Goal: Transaction & Acquisition: Purchase product/service

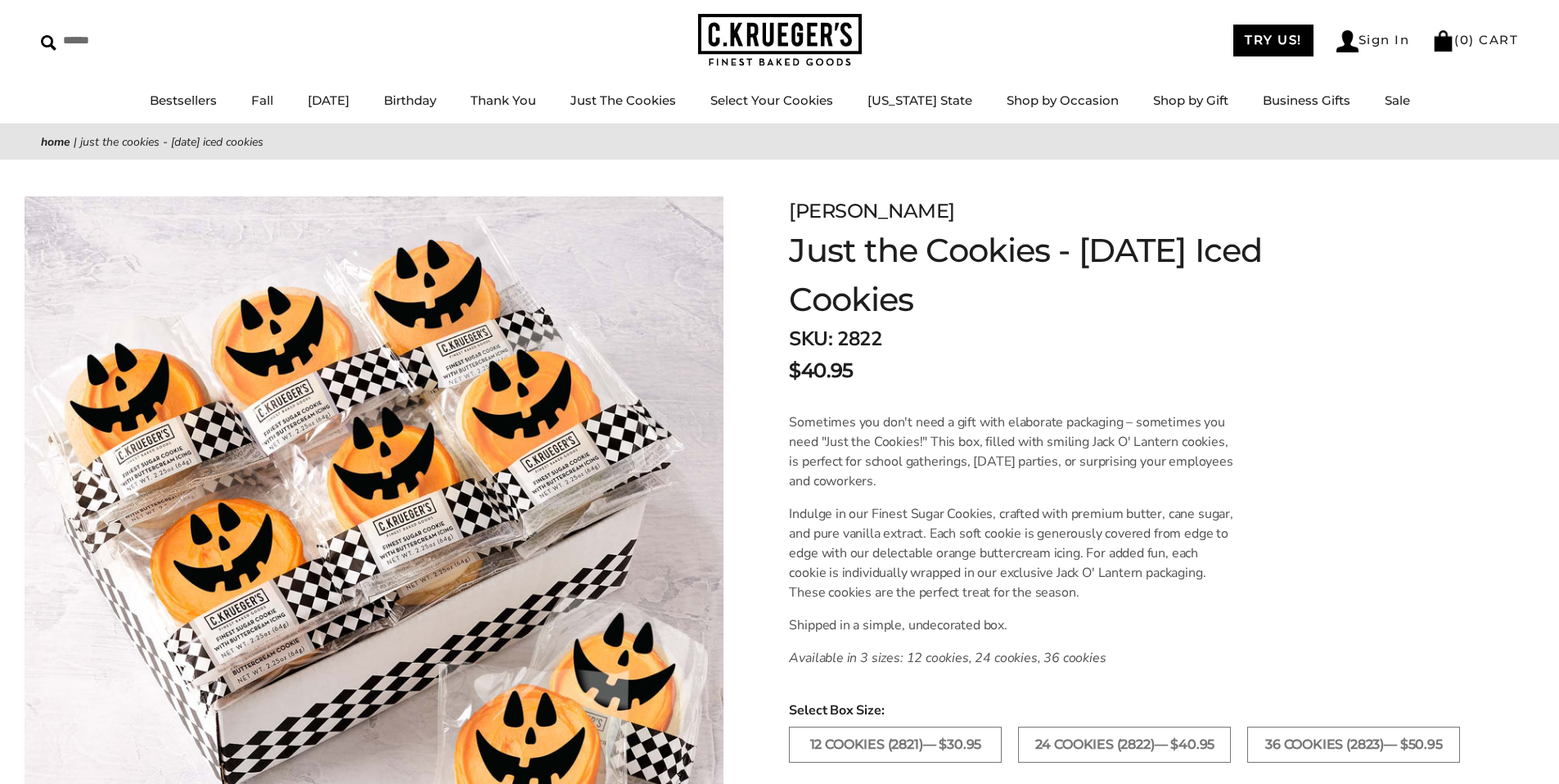
scroll to position [85, 0]
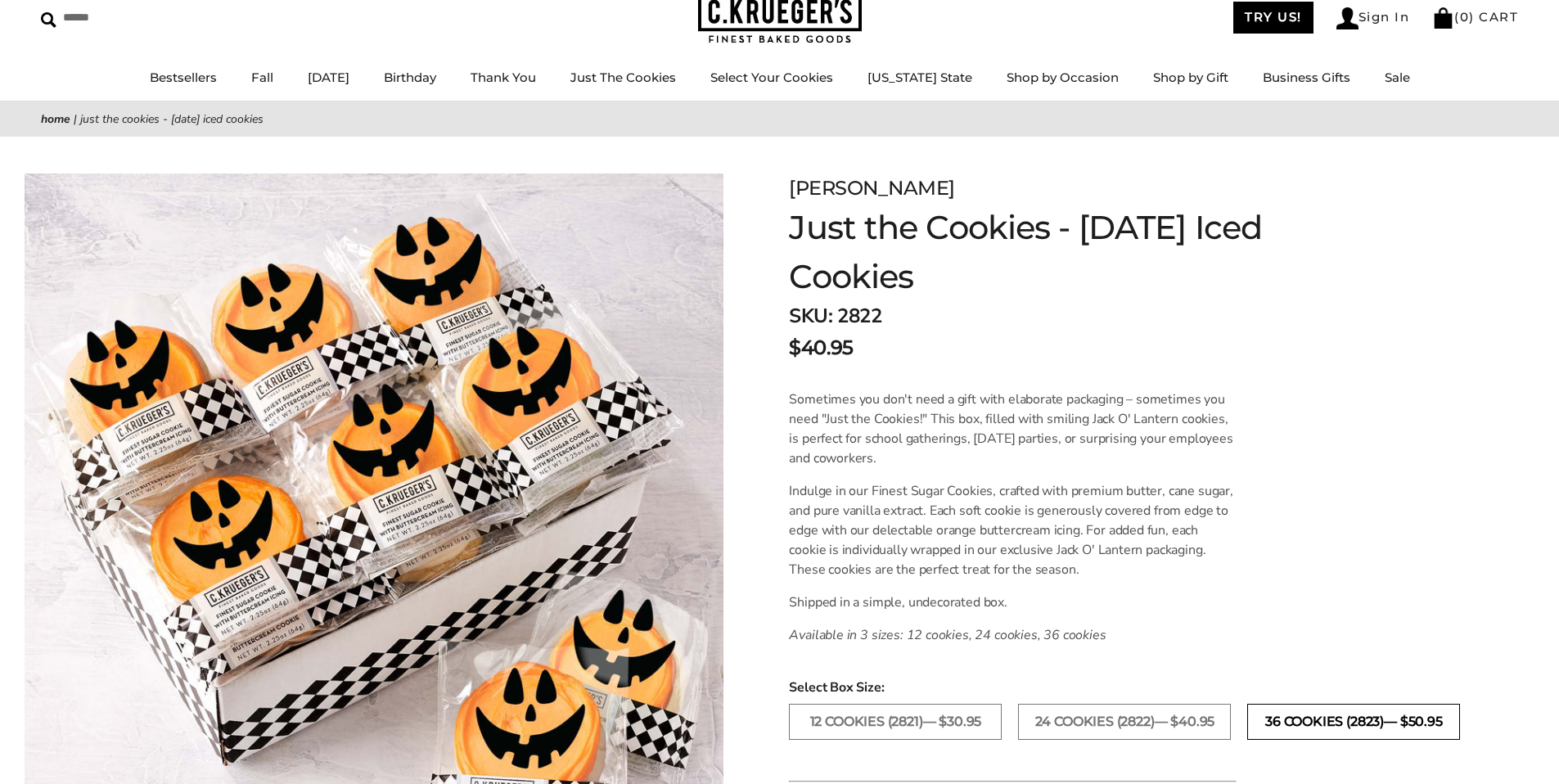
click at [1265, 730] on label "36 COOKIES (2823)— $50.95" at bounding box center [1353, 721] width 213 height 36
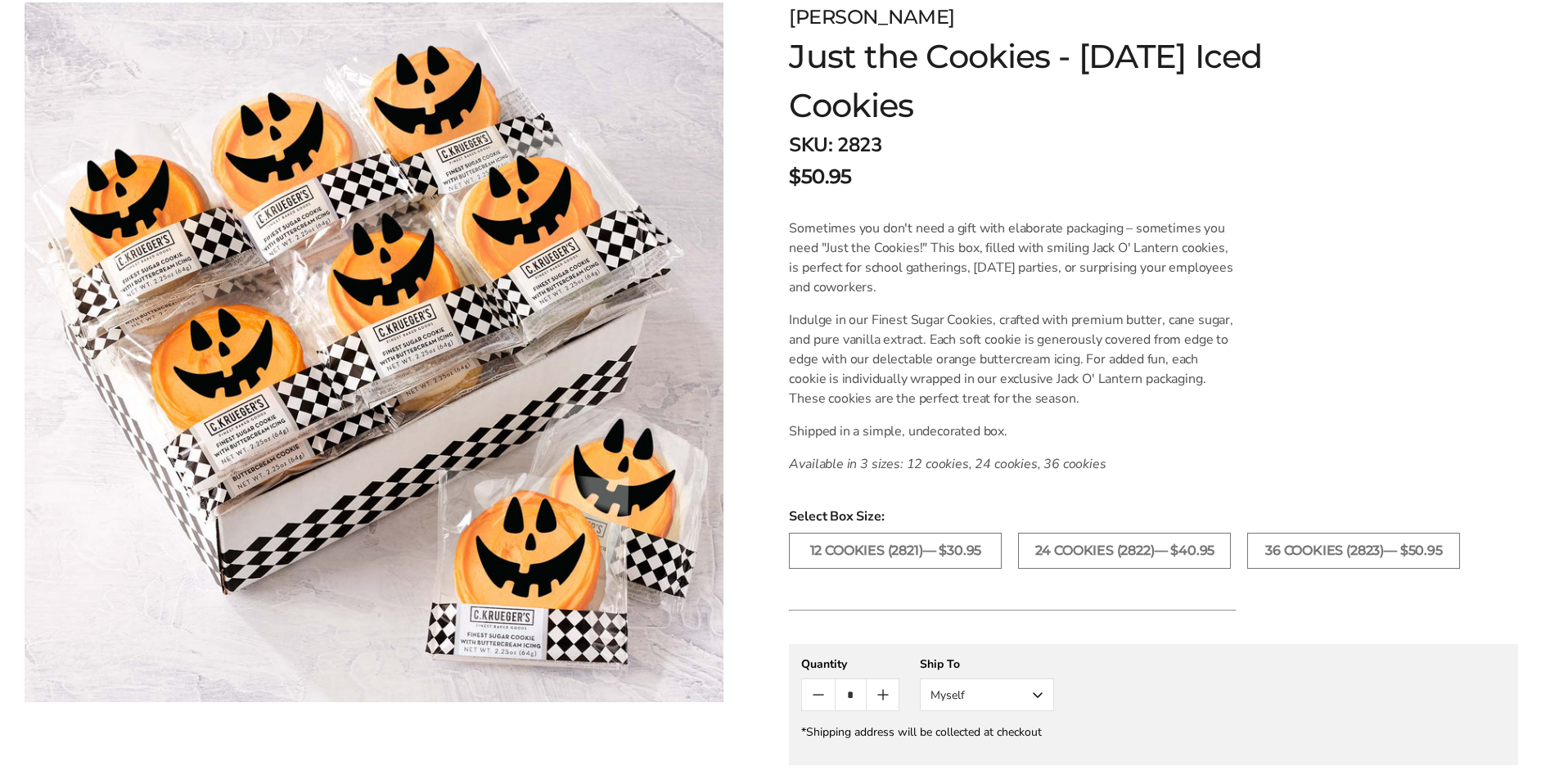
scroll to position [358, 0]
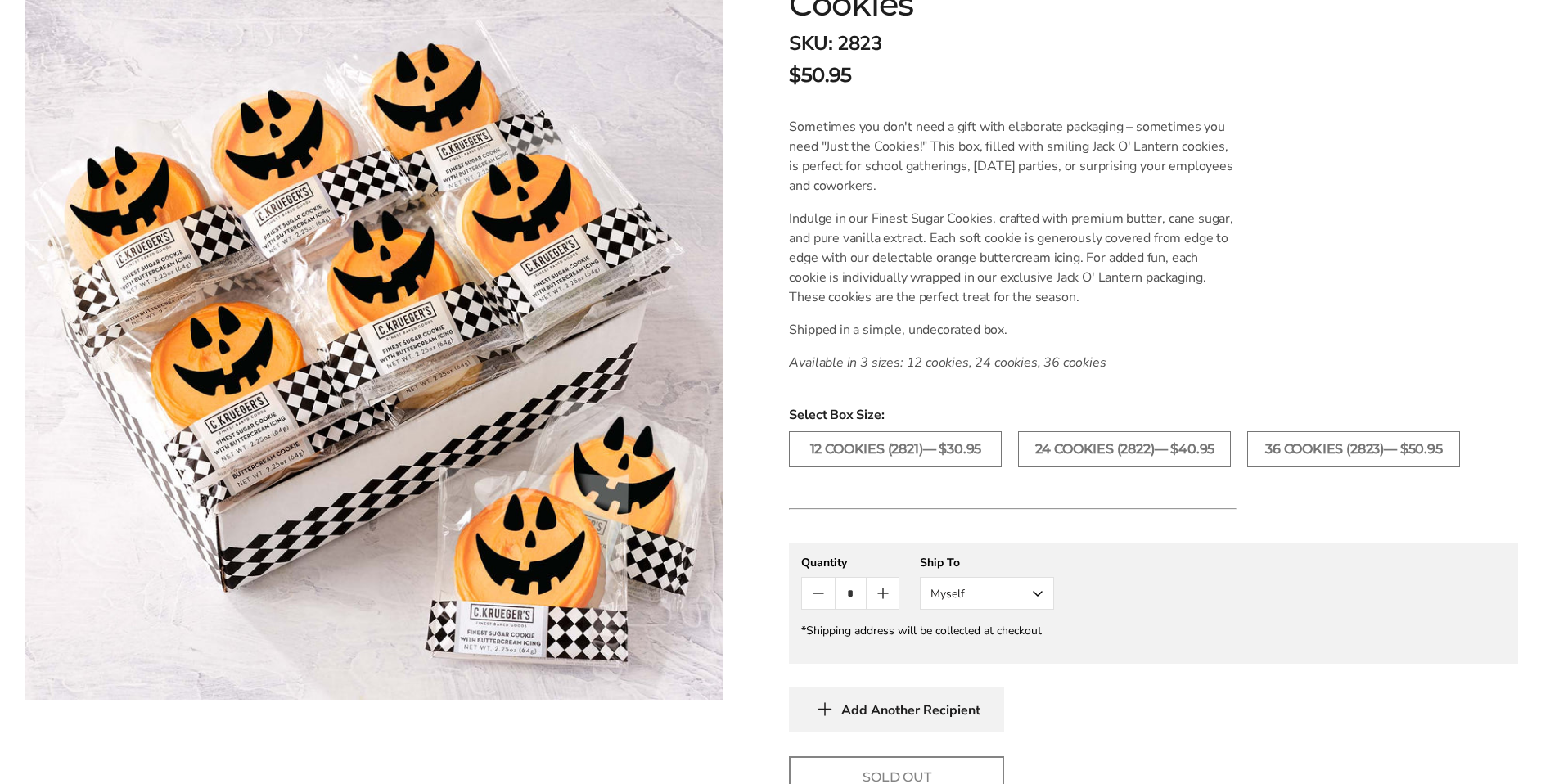
click at [893, 592] on button "Count plus" at bounding box center [883, 592] width 32 height 31
click at [886, 603] on button "Count plus" at bounding box center [883, 592] width 32 height 31
type input "*"
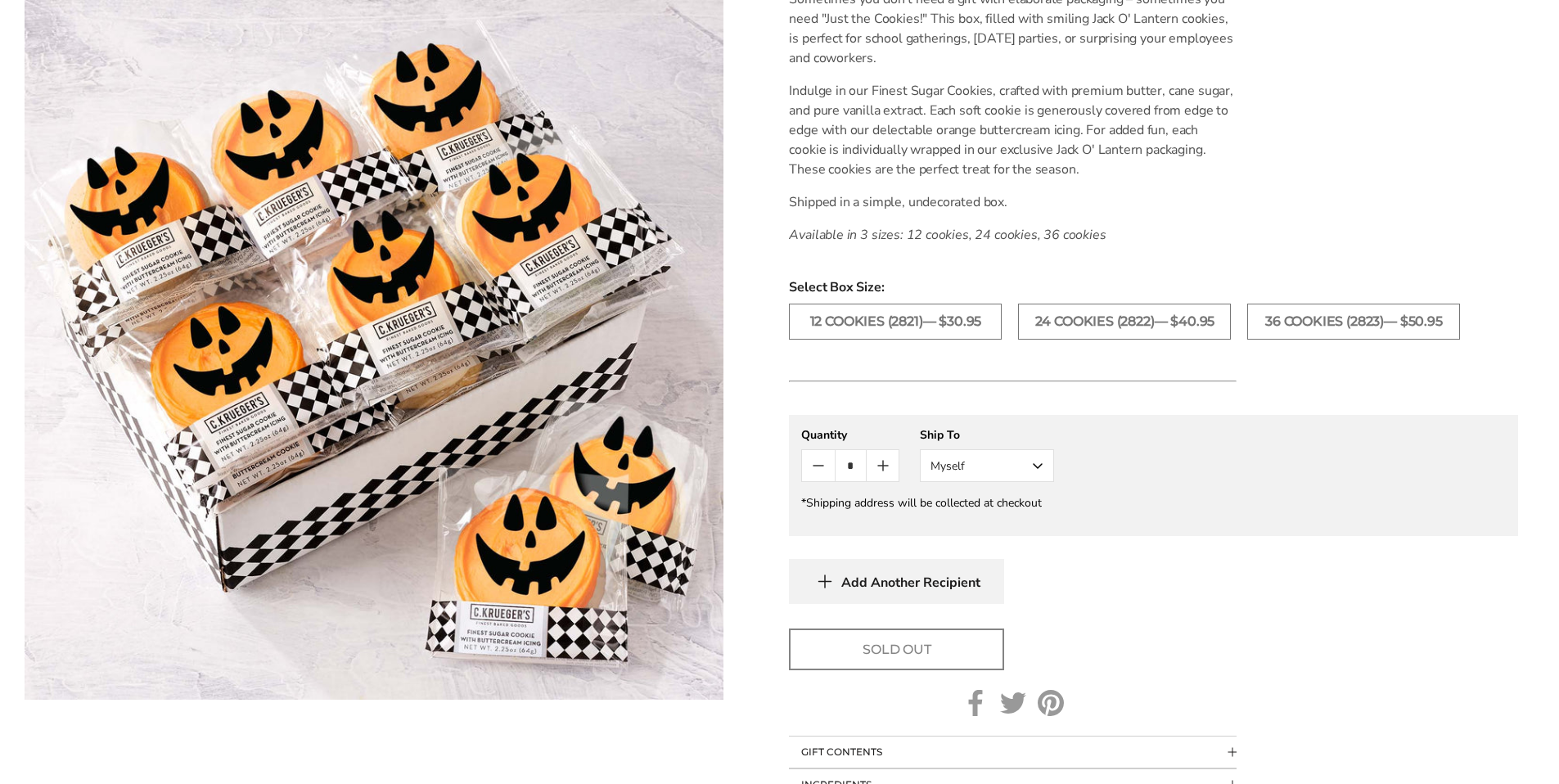
scroll to position [502, 0]
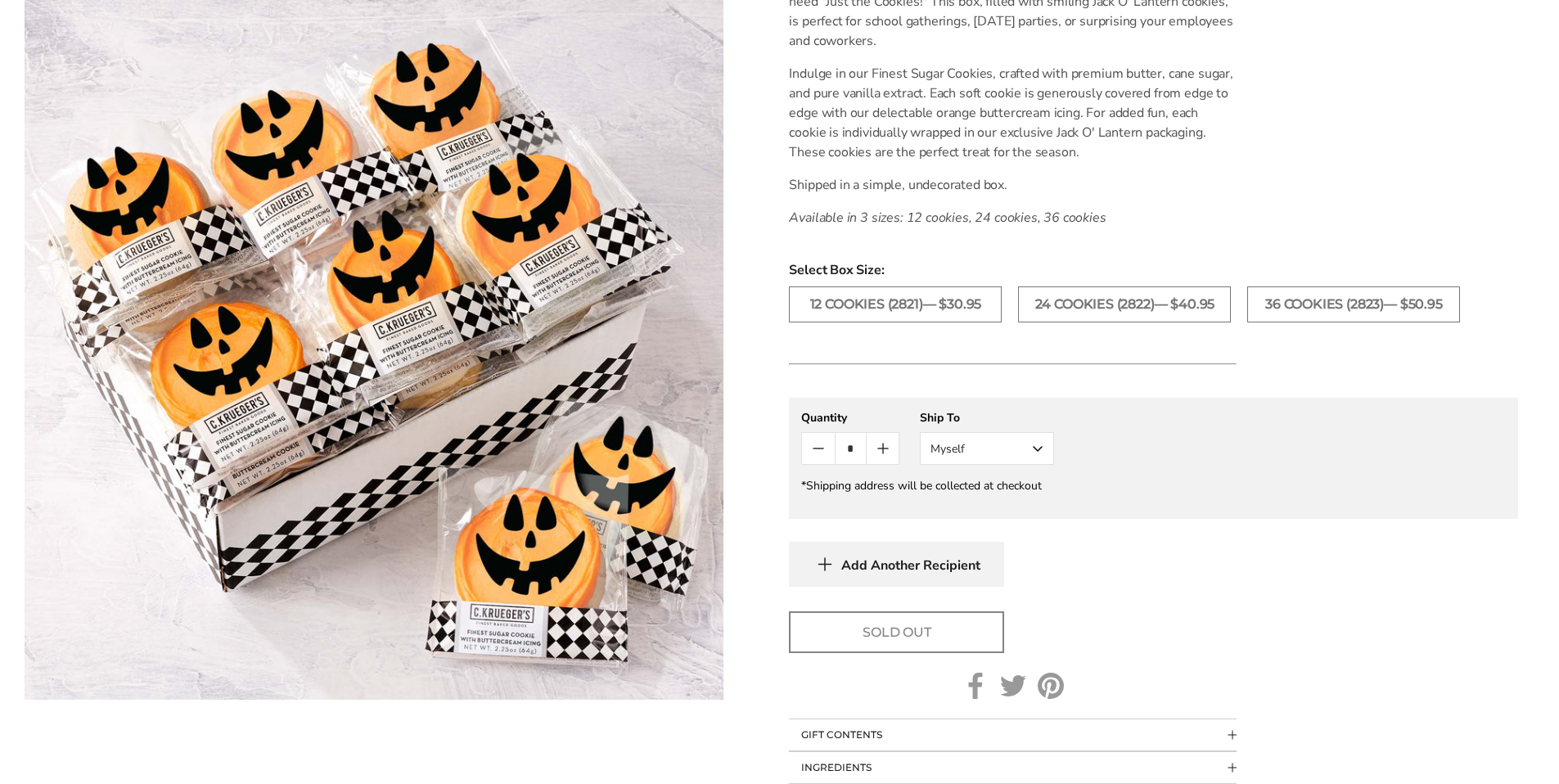
click at [1108, 620] on div "Sold Out" at bounding box center [1154, 632] width 729 height 42
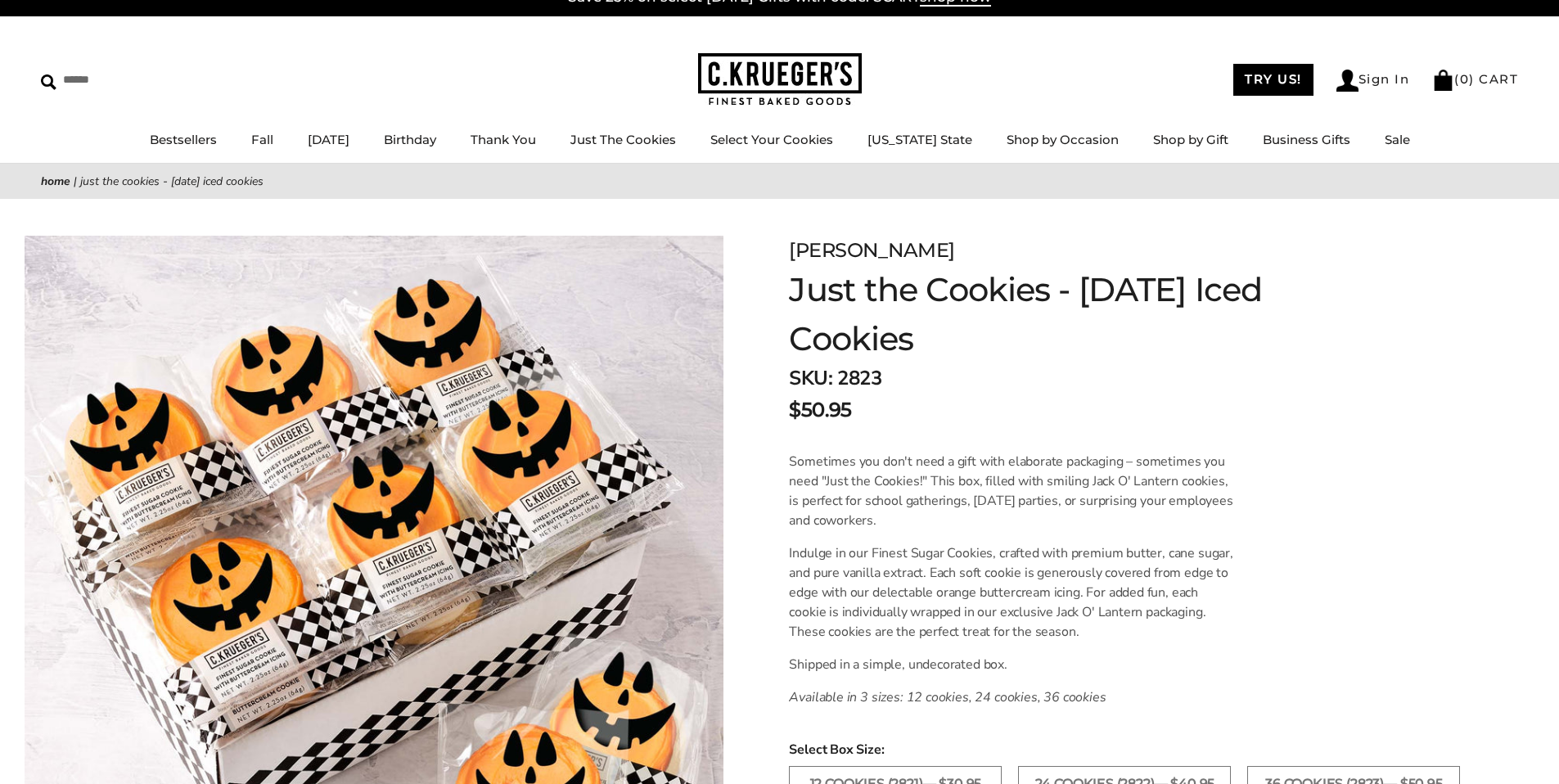
scroll to position [3, 0]
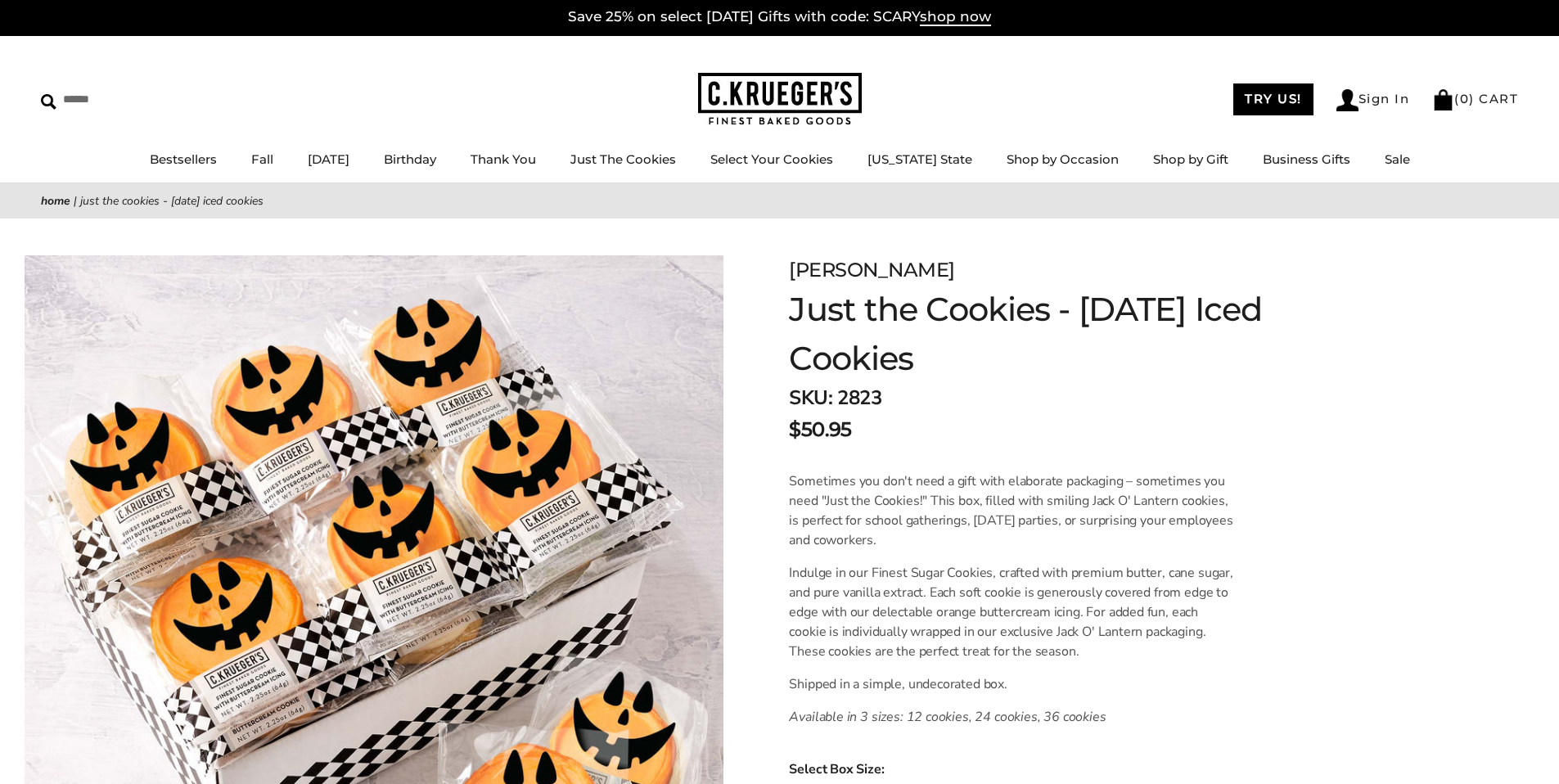
click at [313, 154] on ul "Bestsellers Fall NEW! Cozy Autumn Fall Celebration Watercolor Pumpkin Fall Plai…" at bounding box center [780, 167] width 1559 height 37
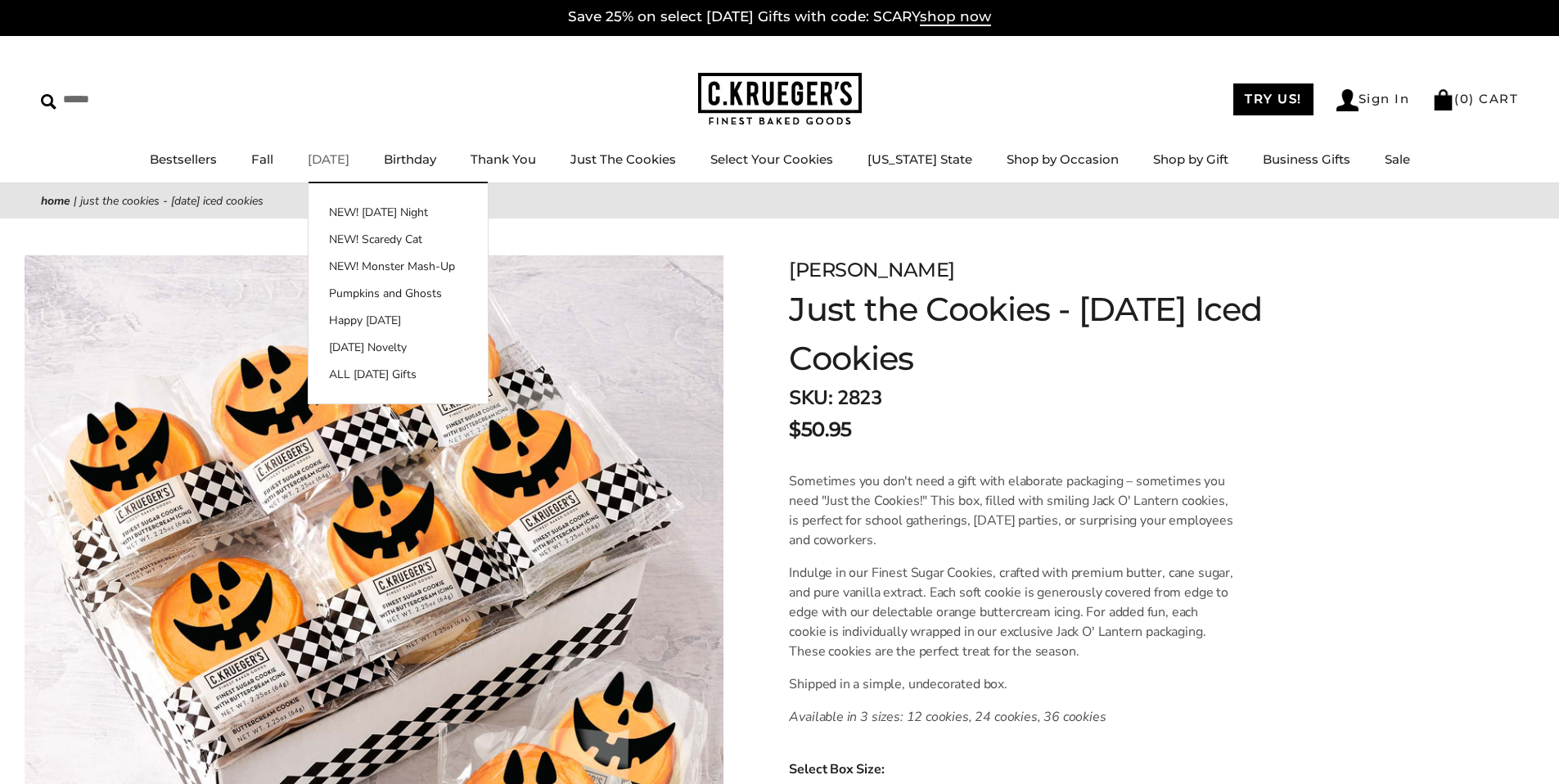
click at [336, 163] on link "[DATE]" at bounding box center [329, 159] width 42 height 15
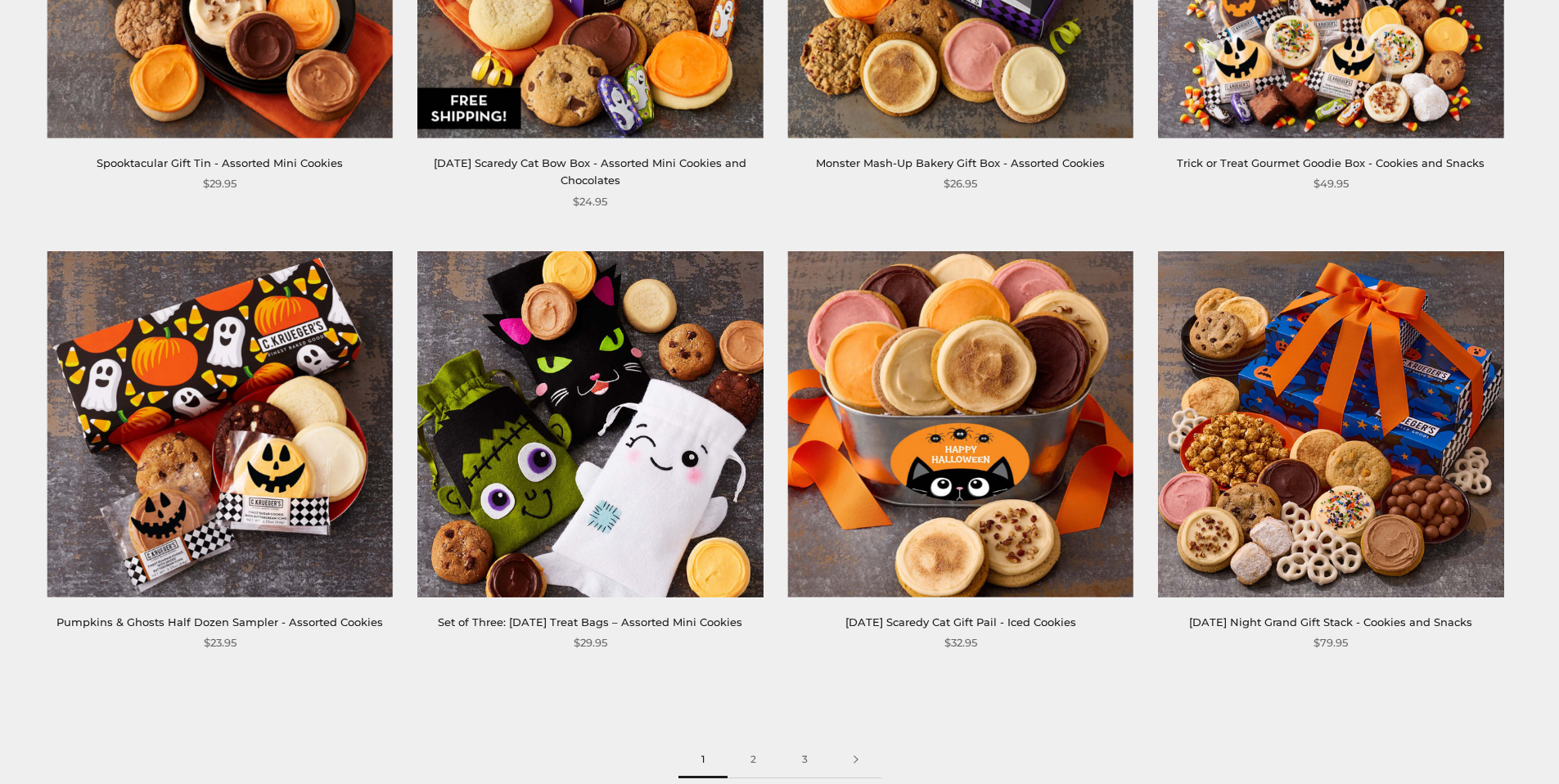
scroll to position [2331, 0]
click at [292, 536] on img at bounding box center [220, 423] width 346 height 345
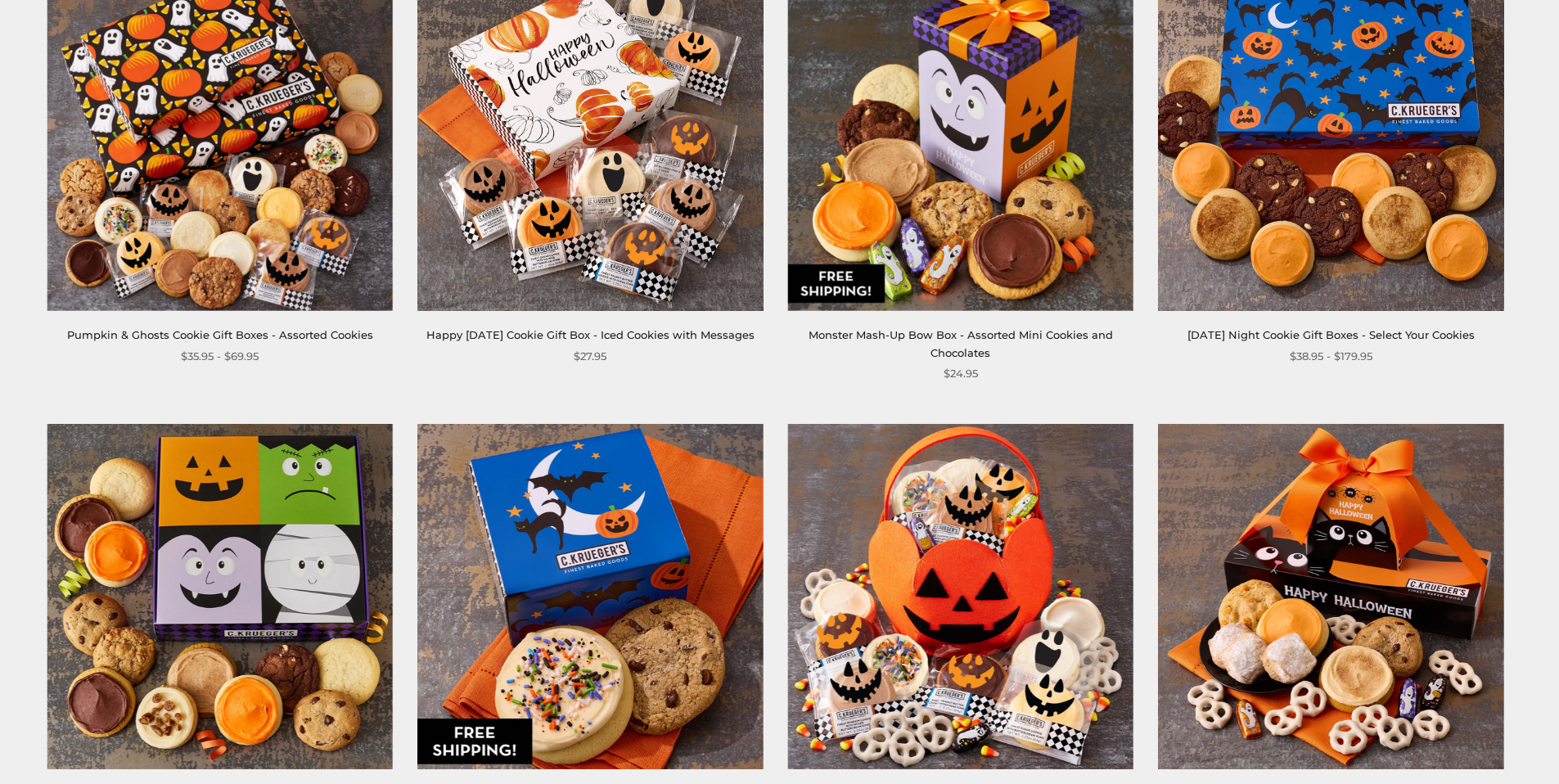
scroll to position [806, 0]
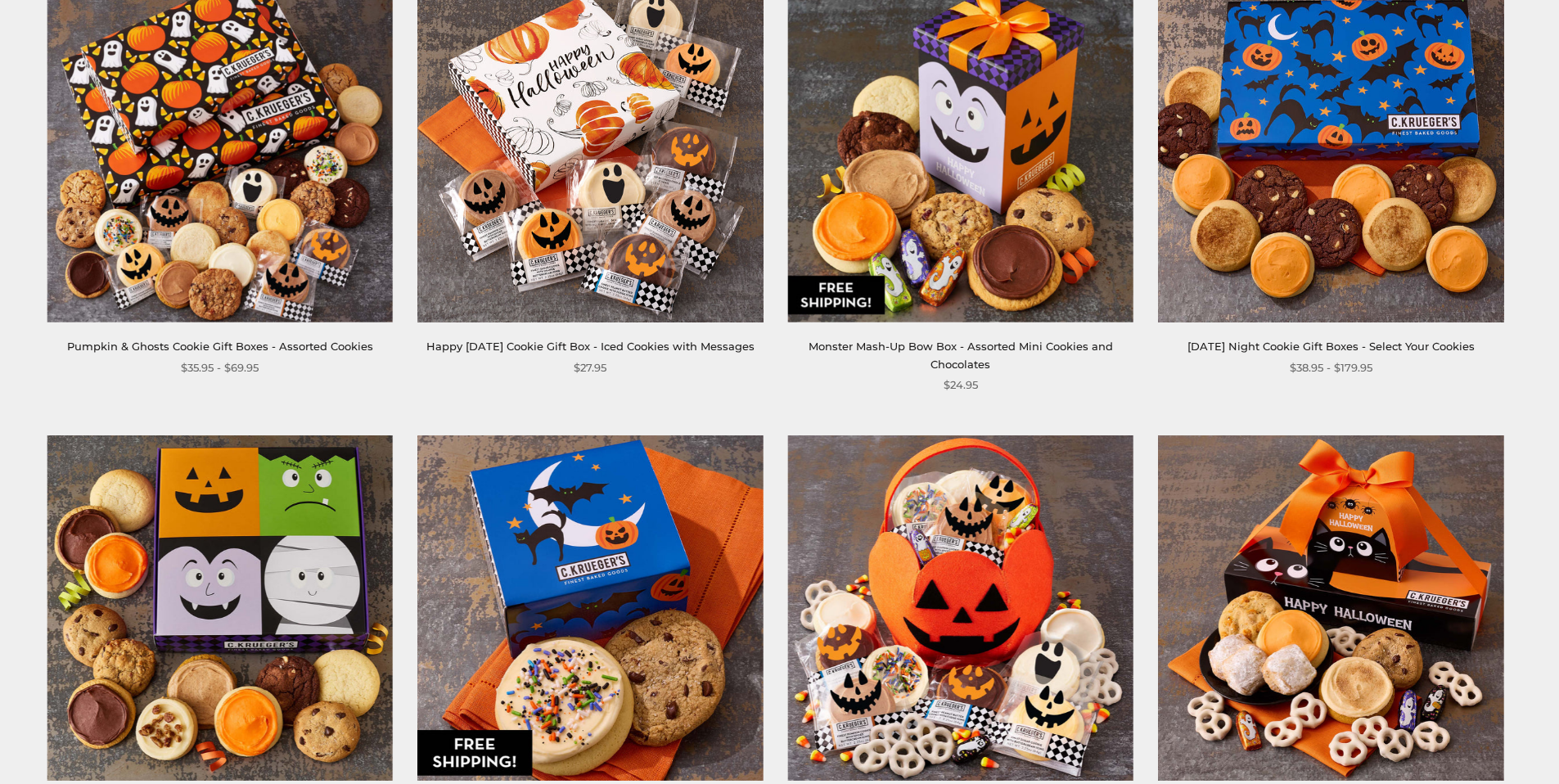
click at [1260, 291] on img at bounding box center [1331, 149] width 346 height 345
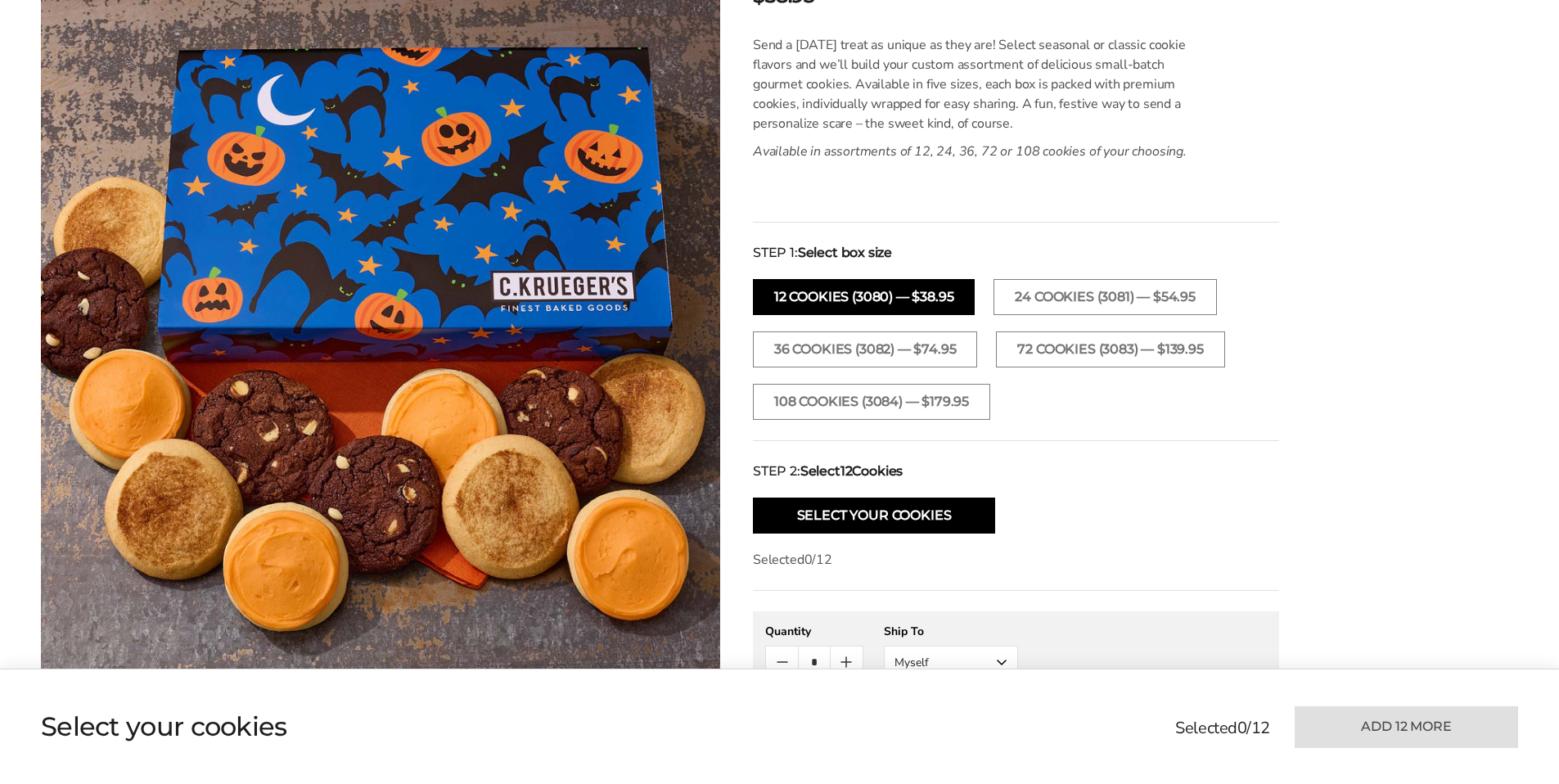
scroll to position [537, 0]
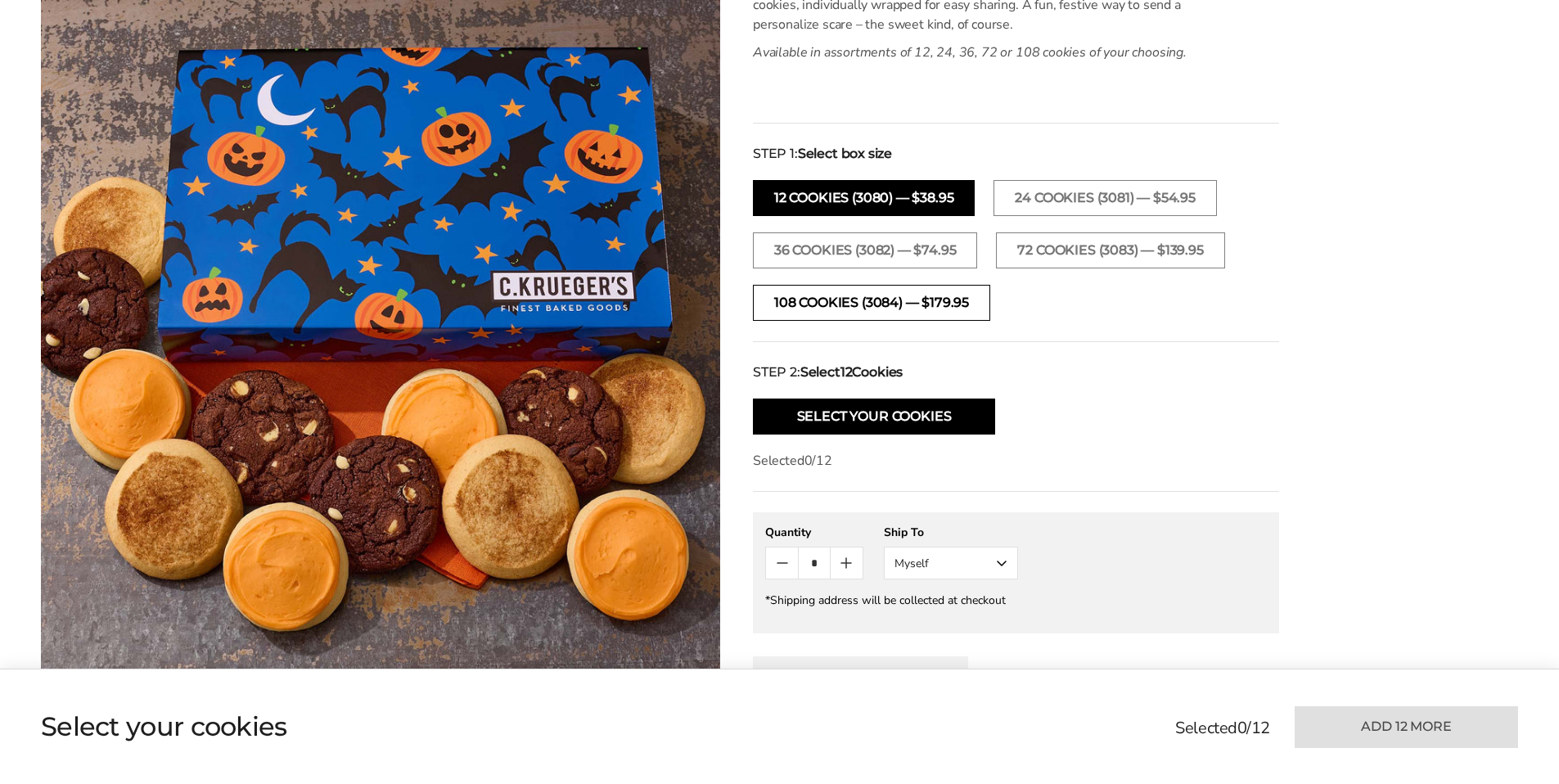
click at [972, 295] on button "108 Cookies (3084) — $179.95" at bounding box center [872, 303] width 237 height 36
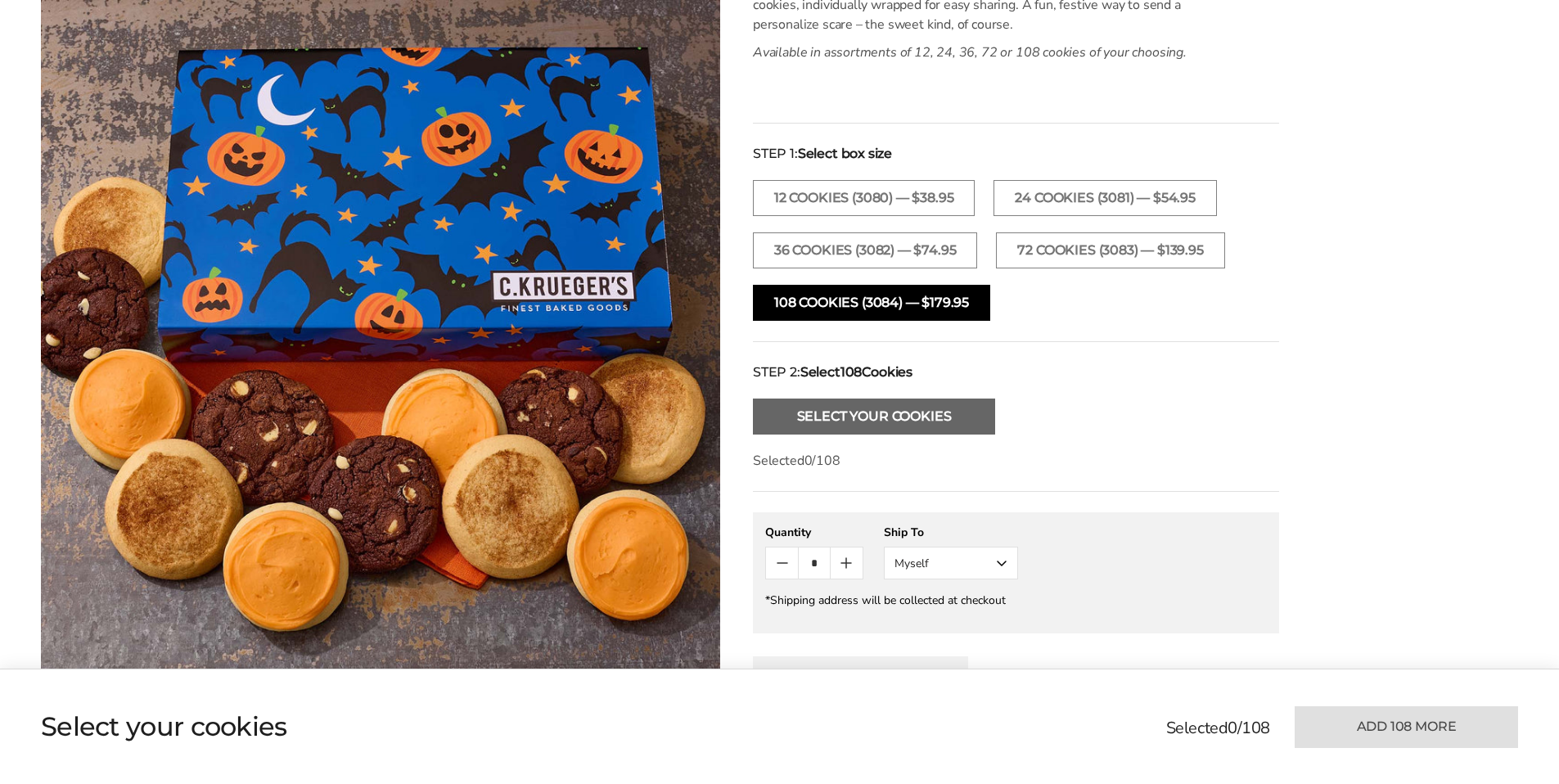
click at [941, 424] on button "Select Your Cookies" at bounding box center [873, 417] width 242 height 36
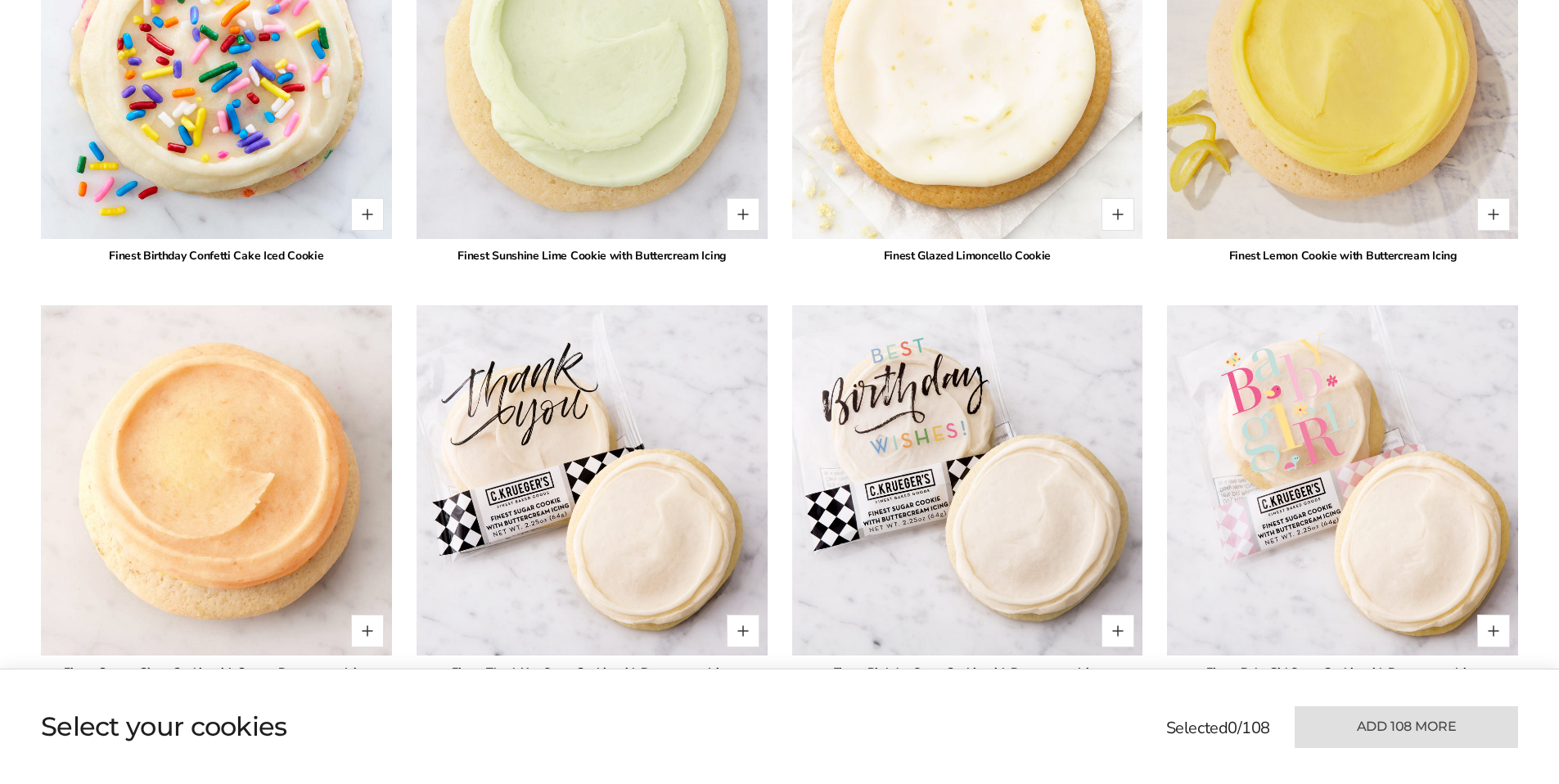
scroll to position [3481, 0]
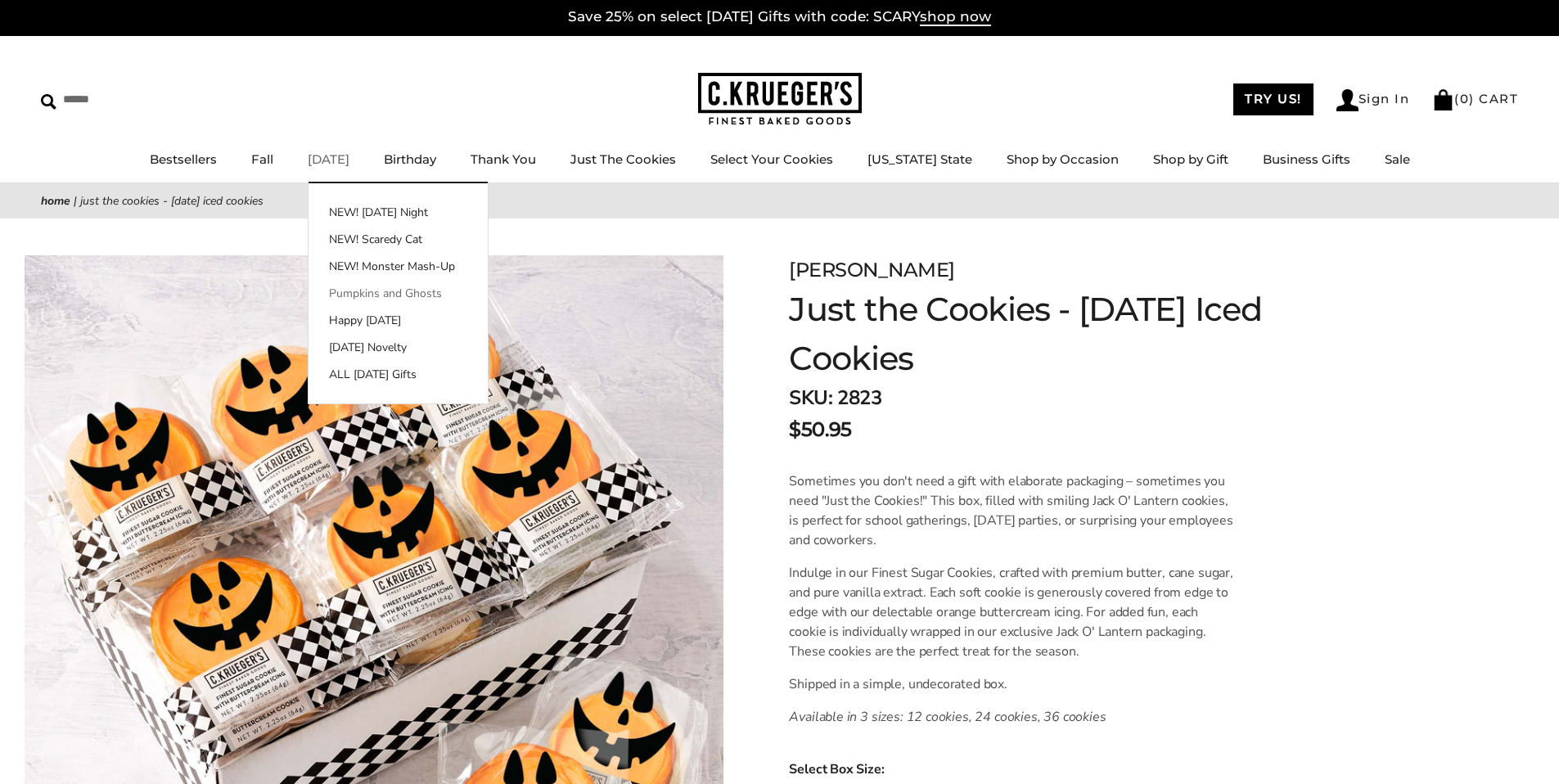
click at [391, 298] on link "Pumpkins and Ghosts" at bounding box center [398, 293] width 179 height 17
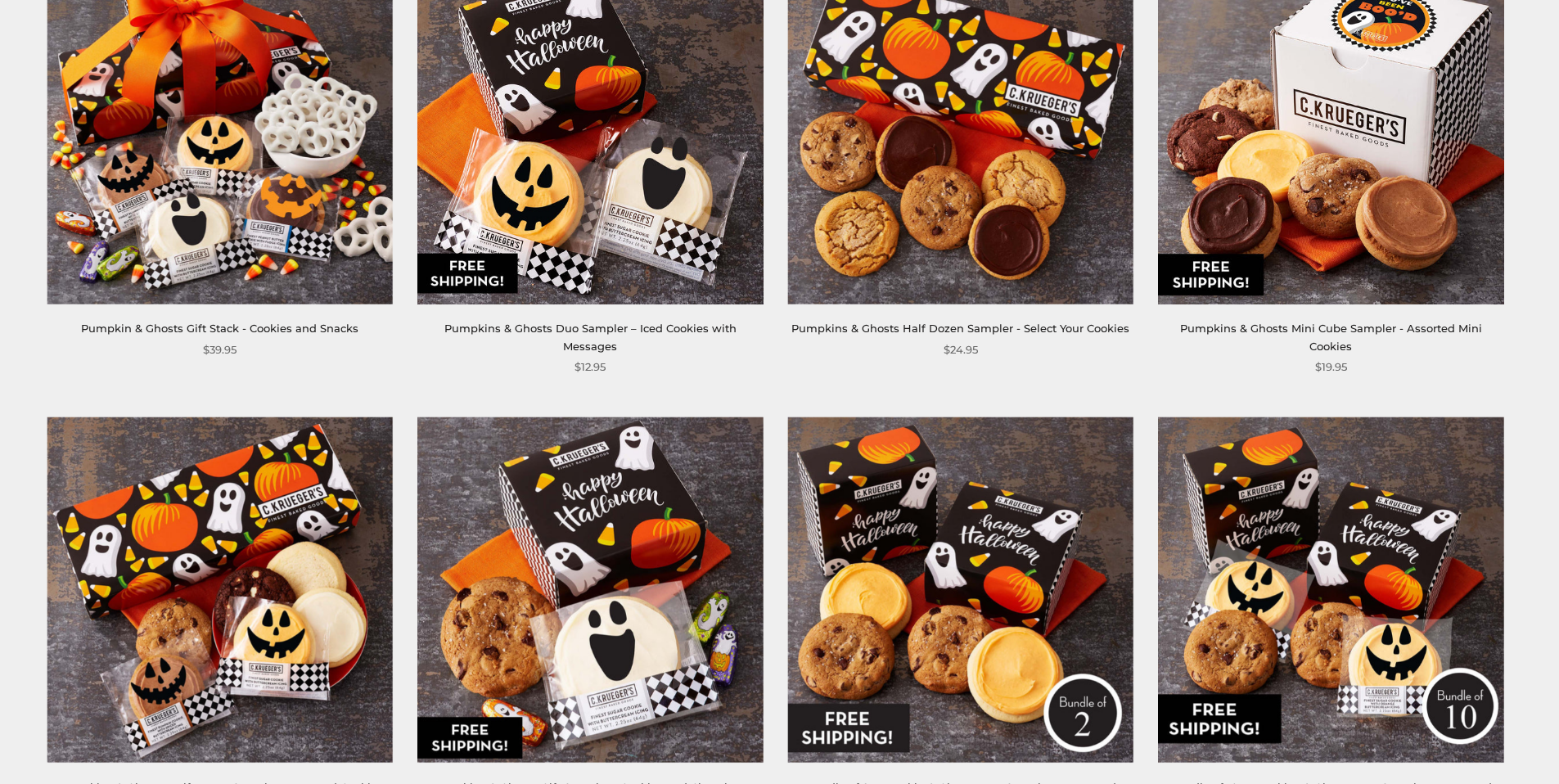
scroll to position [1052, 0]
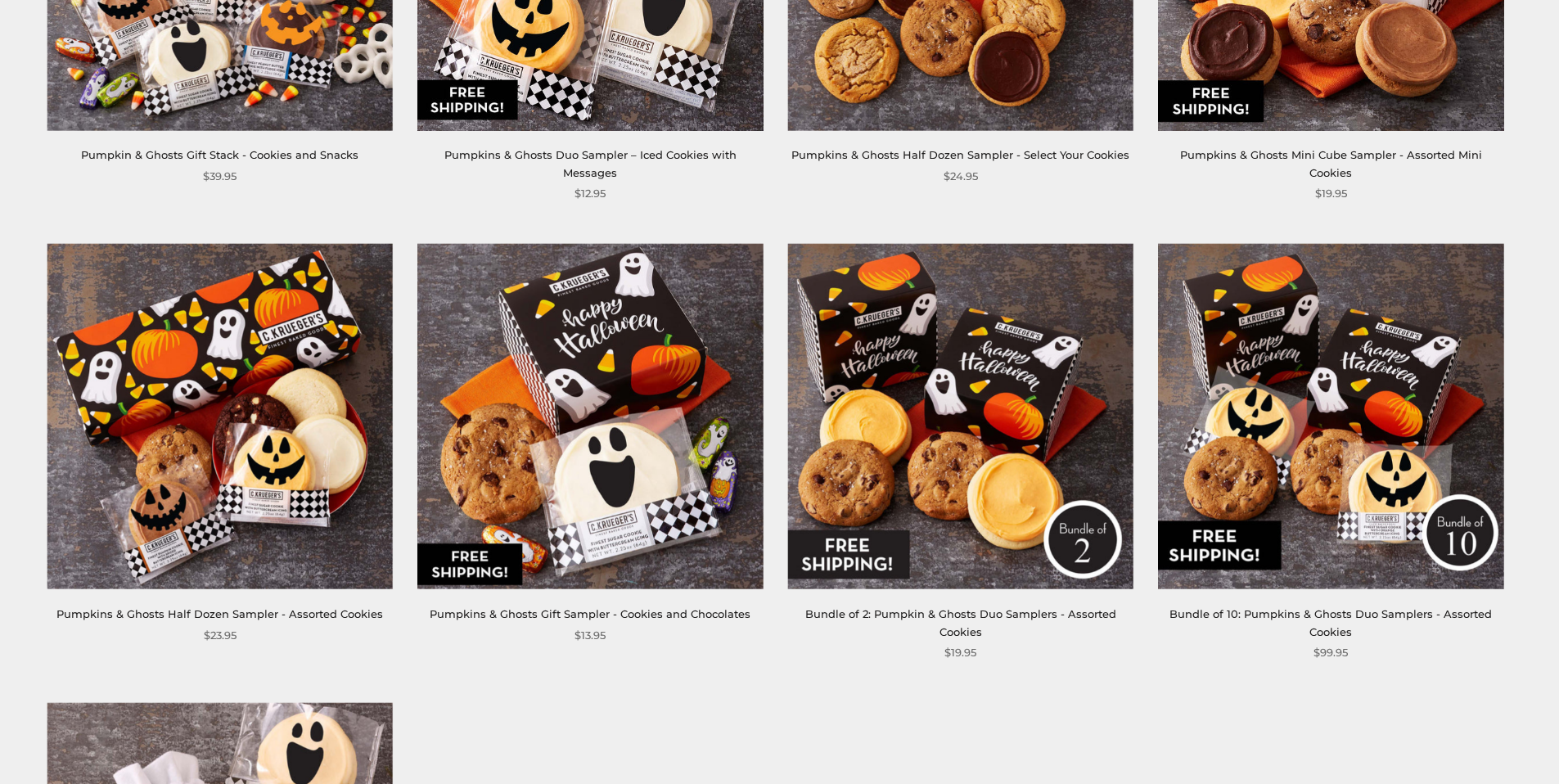
click at [1296, 427] on img at bounding box center [1331, 417] width 346 height 345
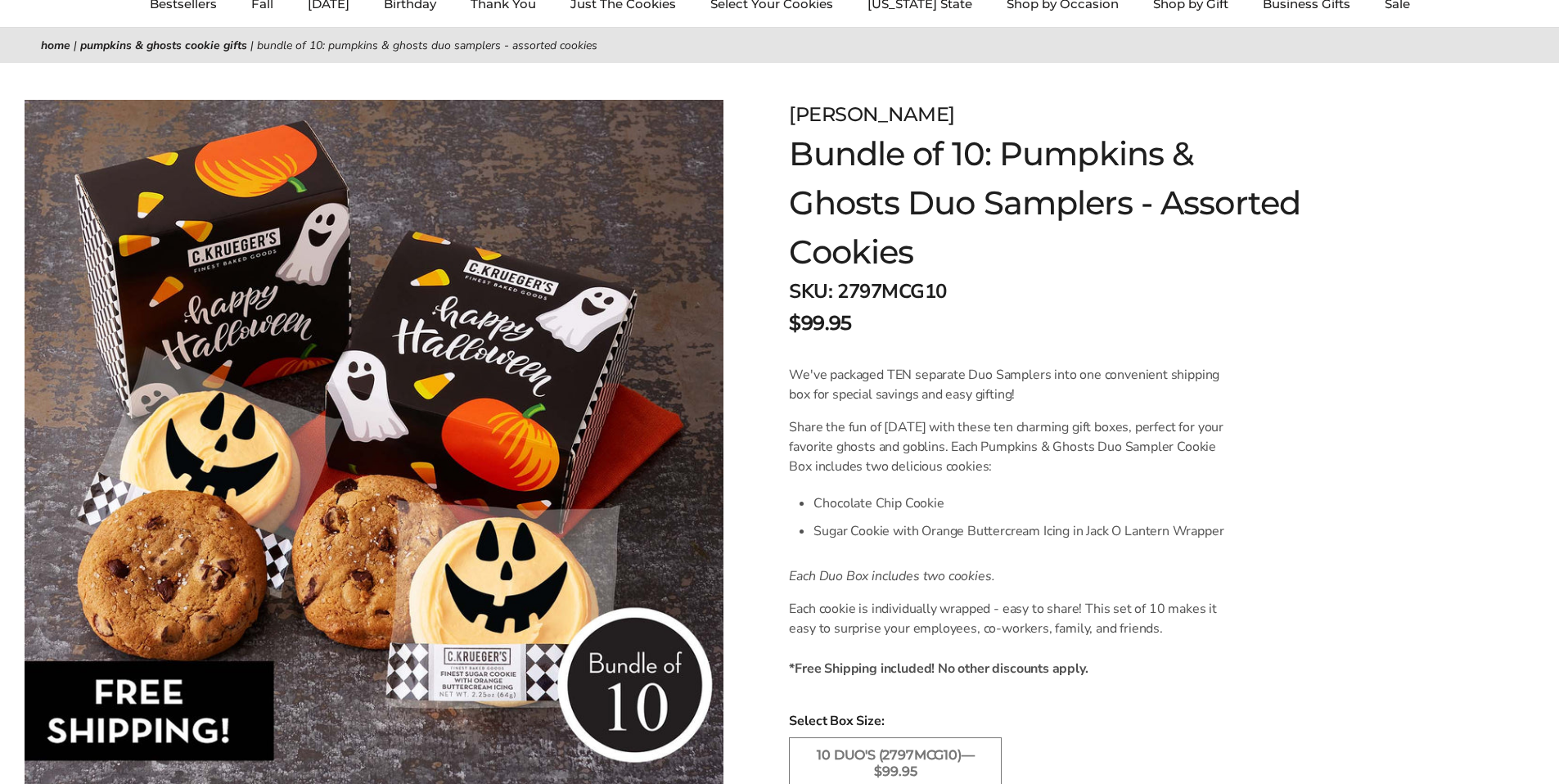
scroll to position [529, 0]
